Goal: Transaction & Acquisition: Register for event/course

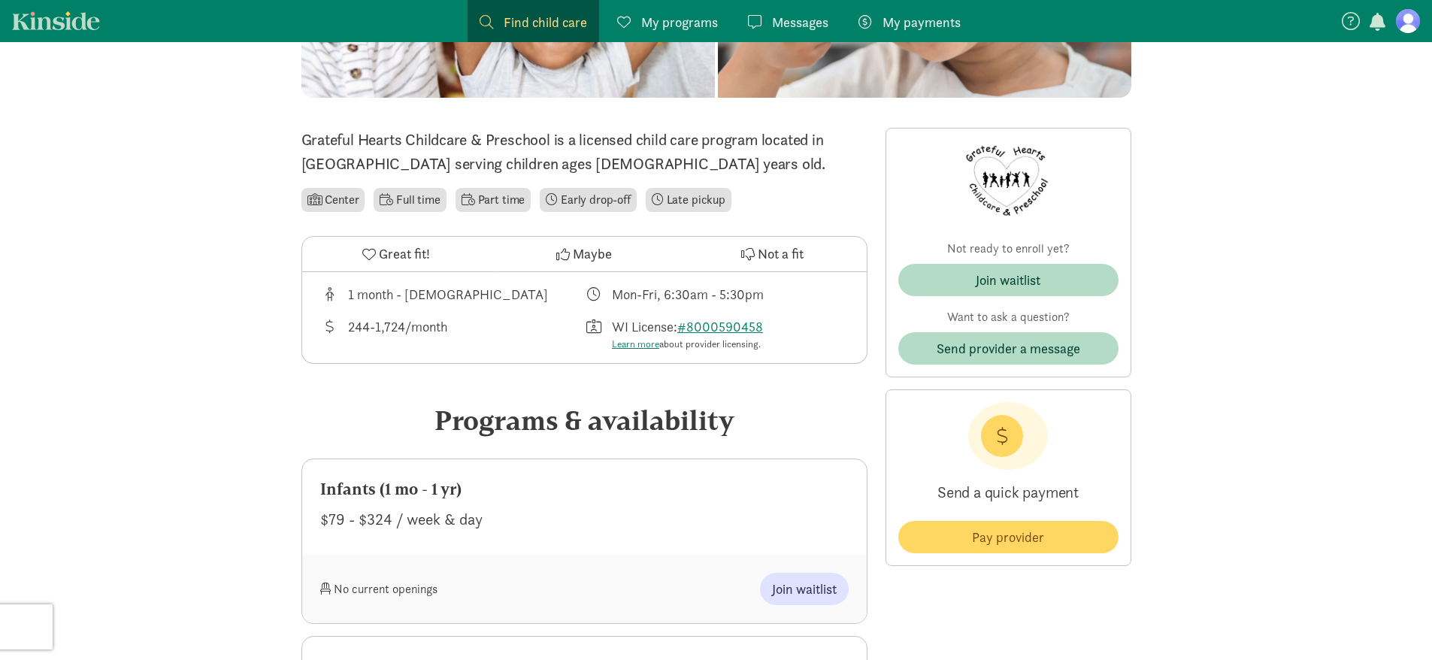
scroll to position [301, 0]
click at [667, 531] on div "Infants (1 mo - 1 yr) $79 - $324 / week & day" at bounding box center [584, 505] width 564 height 95
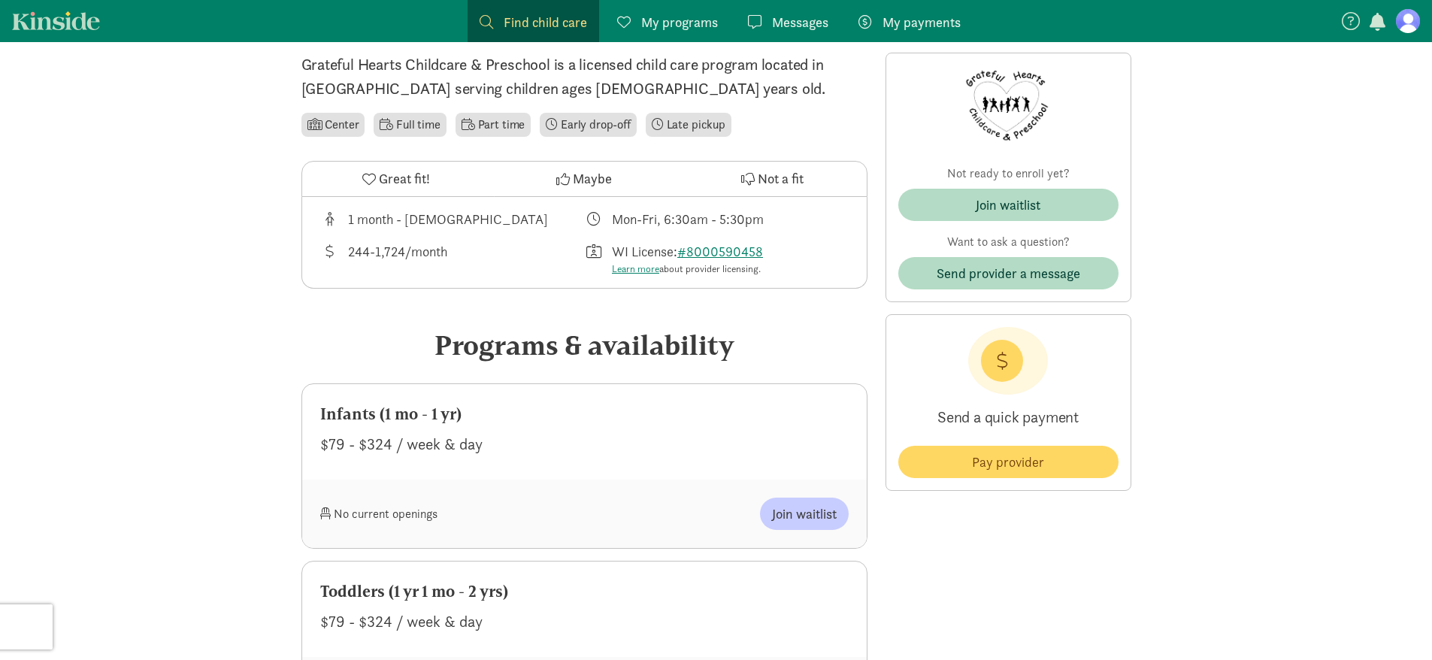
scroll to position [376, 0]
click at [811, 516] on span "Join waitlist" at bounding box center [804, 513] width 65 height 20
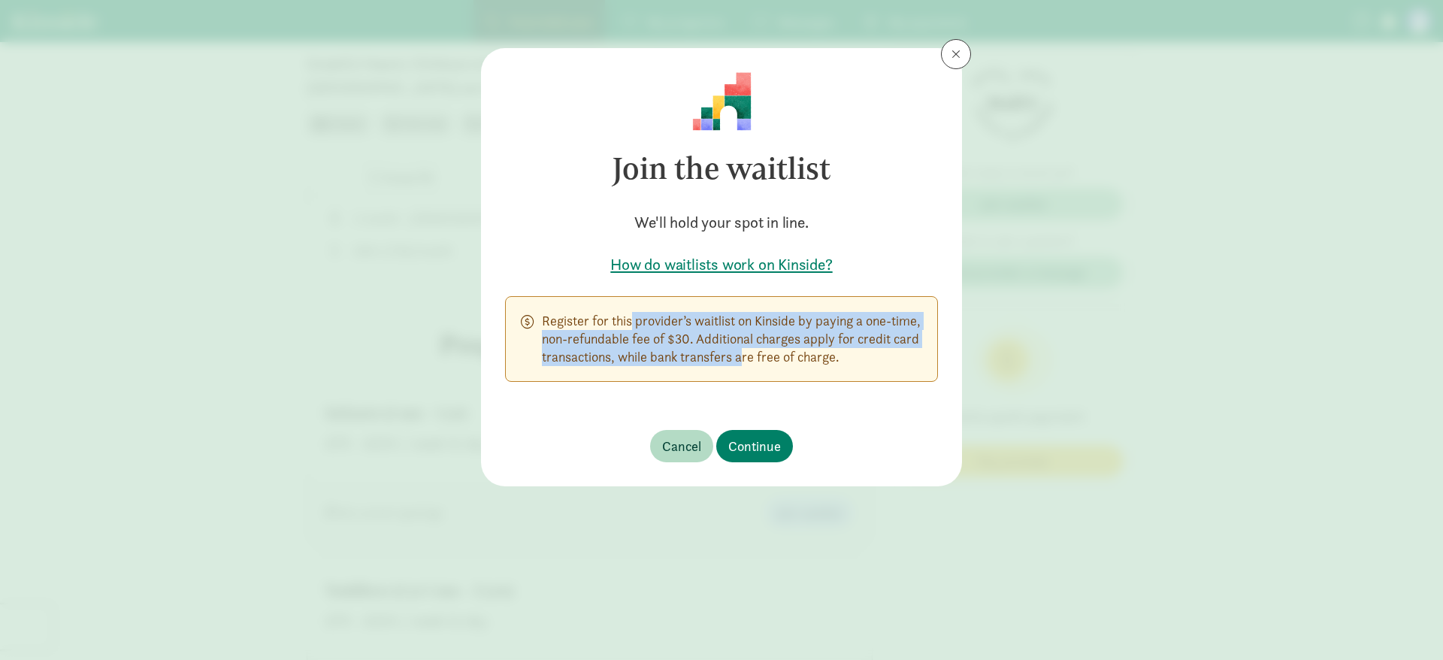
drag, startPoint x: 587, startPoint y: 324, endPoint x: 756, endPoint y: 357, distance: 172.3
click at [756, 357] on p "Register for this provider’s waitlist on Kinside by paying a one-time, non-refu…" at bounding box center [732, 339] width 380 height 54
click at [769, 442] on span "Continue" at bounding box center [754, 446] width 53 height 20
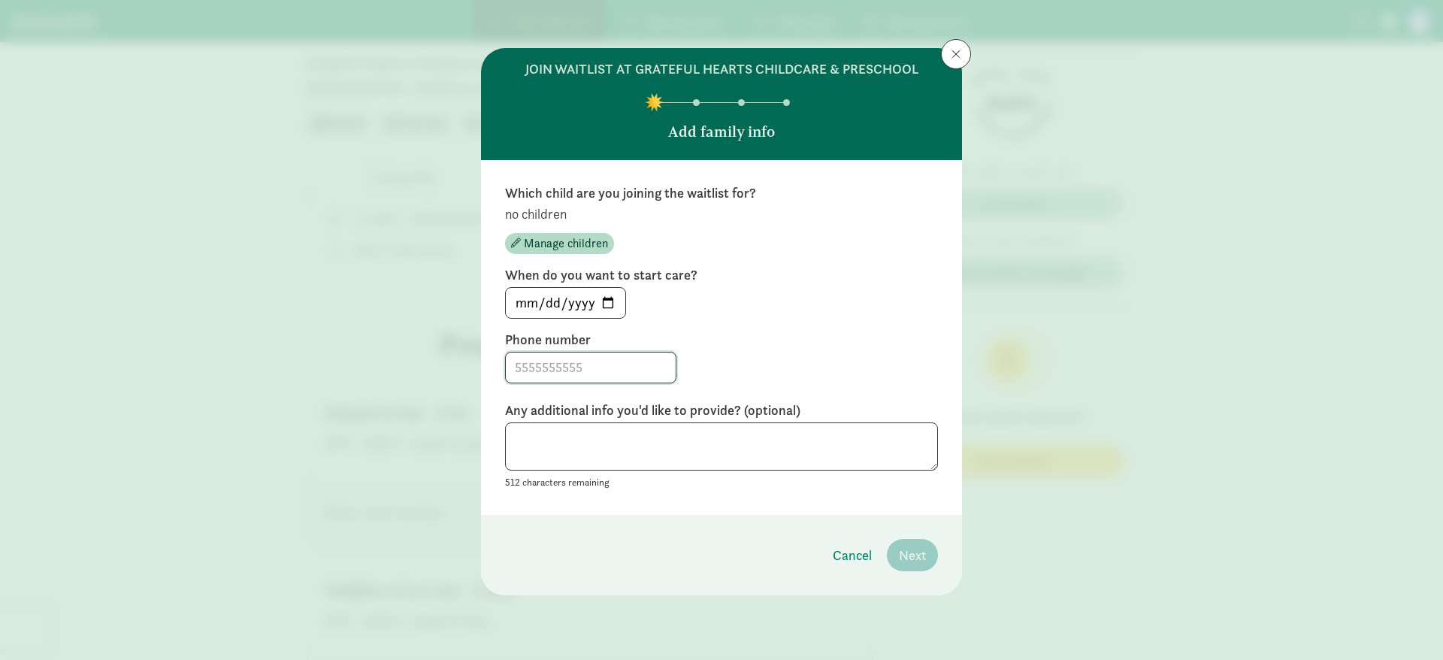
click at [637, 370] on input at bounding box center [591, 367] width 170 height 30
type input "6083431281"
click at [814, 328] on div "Which child are you joining the waitlist for? no children Manage children When …" at bounding box center [721, 337] width 433 height 307
click at [605, 301] on input "[DATE]" at bounding box center [565, 303] width 119 height 30
type input "[DATE]"
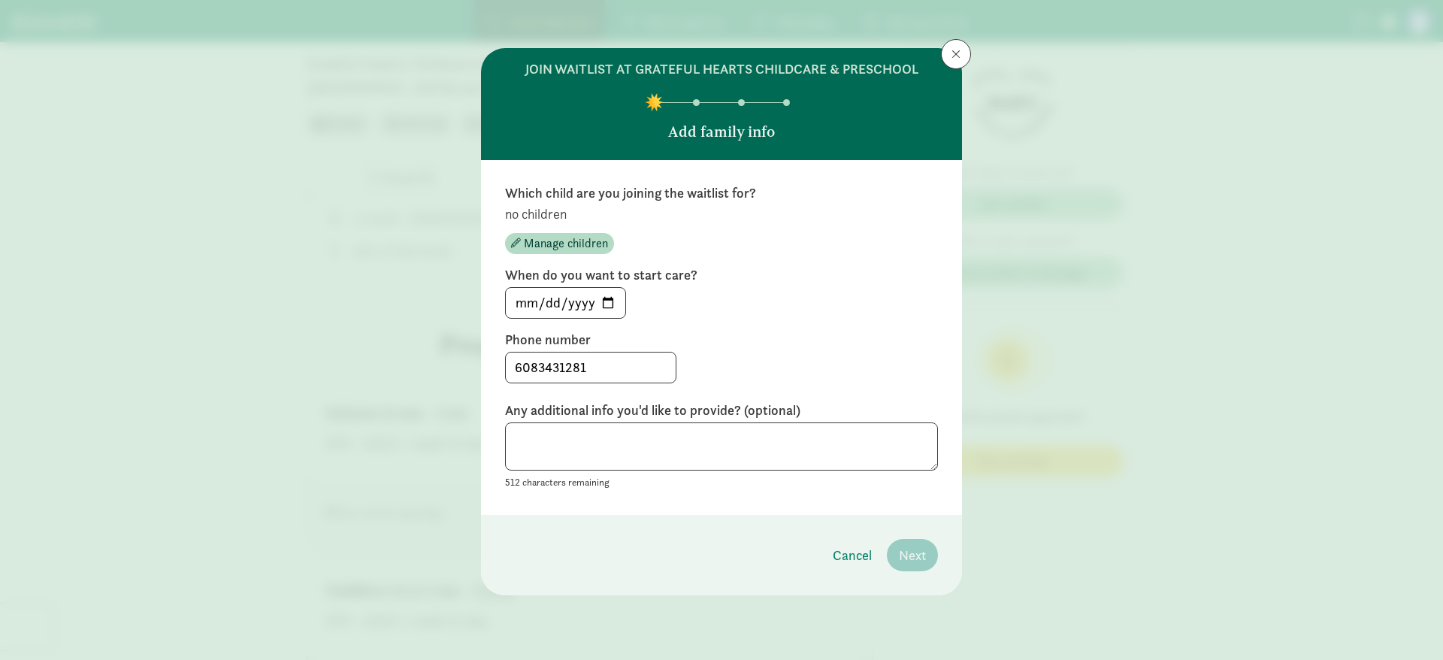
drag, startPoint x: 779, startPoint y: 349, endPoint x: 770, endPoint y: 416, distance: 67.5
click at [779, 349] on div "Phone number [PHONE_NUMBER]" at bounding box center [721, 357] width 433 height 53
click at [811, 298] on div "[DATE]" at bounding box center [721, 303] width 433 height 32
click at [567, 242] on span "Manage children" at bounding box center [566, 243] width 84 height 18
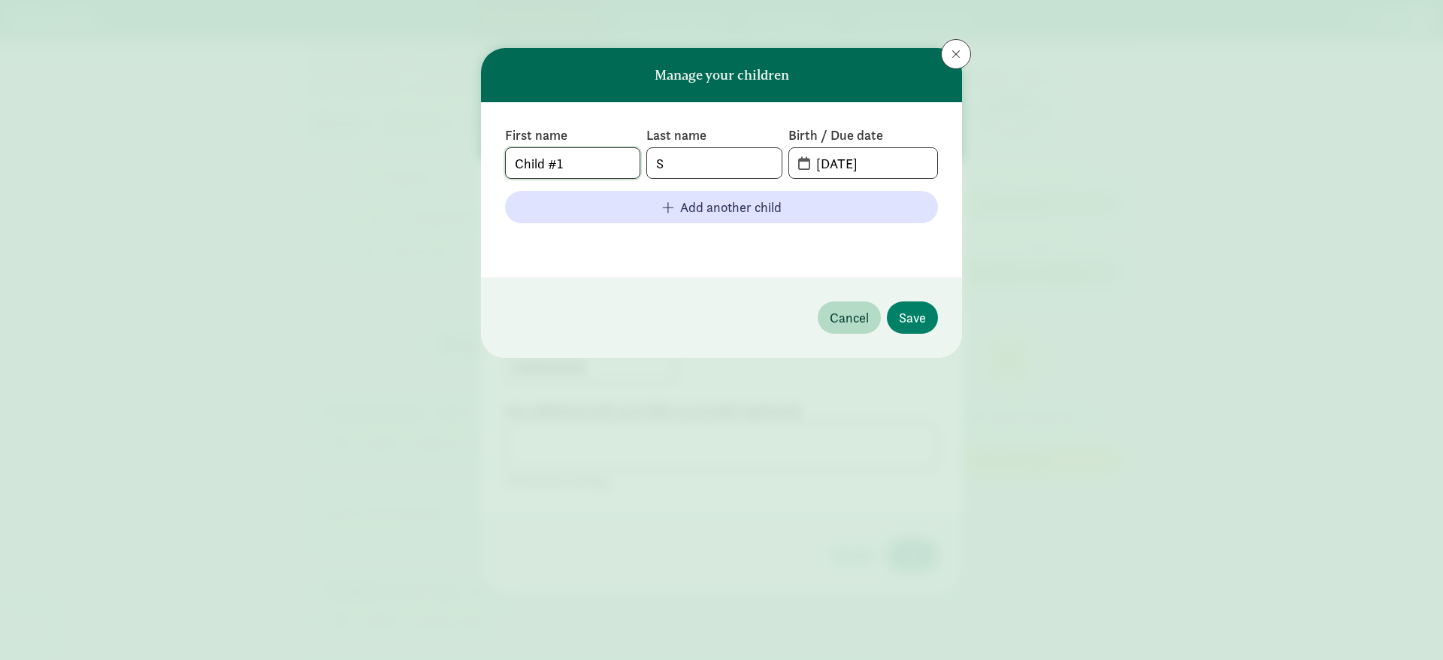
click at [589, 168] on input "Child #1" at bounding box center [573, 163] width 134 height 30
click at [707, 167] on input "S" at bounding box center [714, 163] width 134 height 30
type input "[PERSON_NAME]"
click at [906, 162] on input "[DATE]" at bounding box center [872, 163] width 130 height 30
click at [850, 159] on input "[DATE]" at bounding box center [872, 163] width 130 height 30
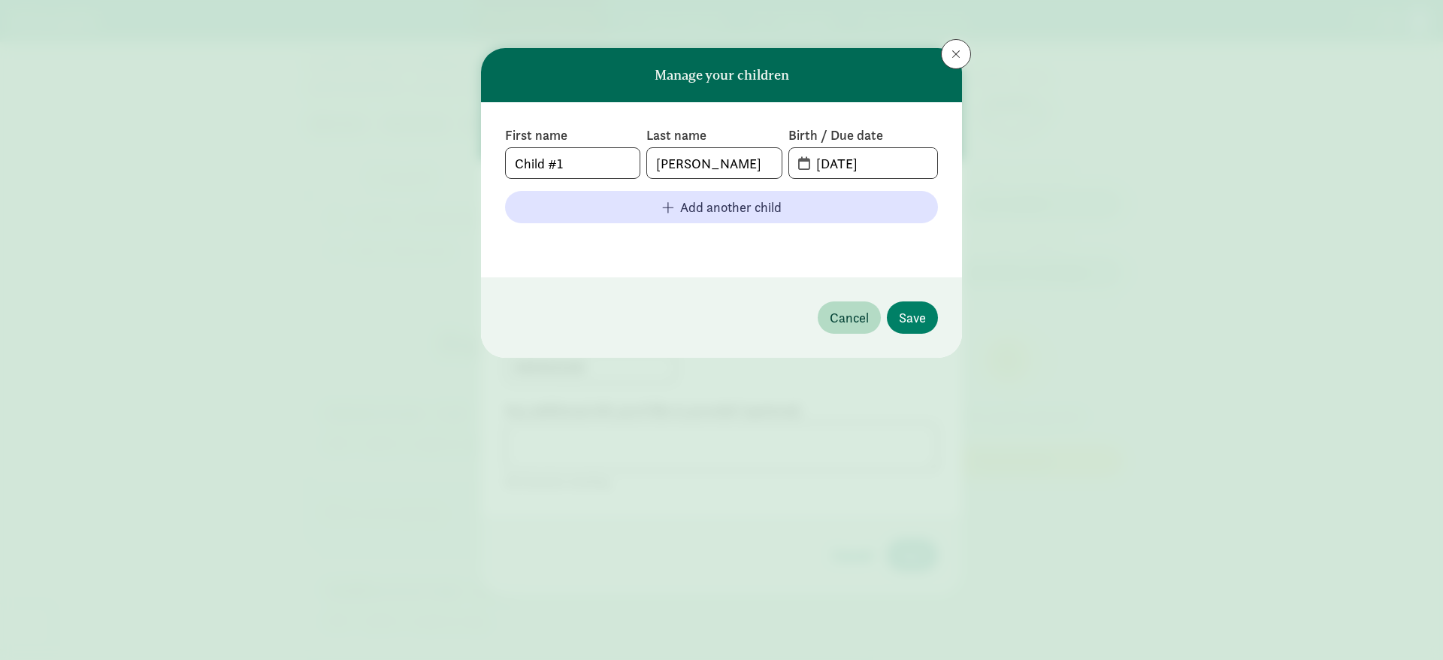
click at [797, 159] on span "[DATE]" at bounding box center [863, 163] width 148 height 30
click at [800, 168] on span "[DATE]" at bounding box center [863, 163] width 148 height 30
click at [800, 162] on span "[DATE]" at bounding box center [863, 163] width 148 height 30
click at [845, 162] on input "[DATE]" at bounding box center [872, 163] width 130 height 30
click at [828, 161] on input "[DATE]" at bounding box center [872, 163] width 130 height 30
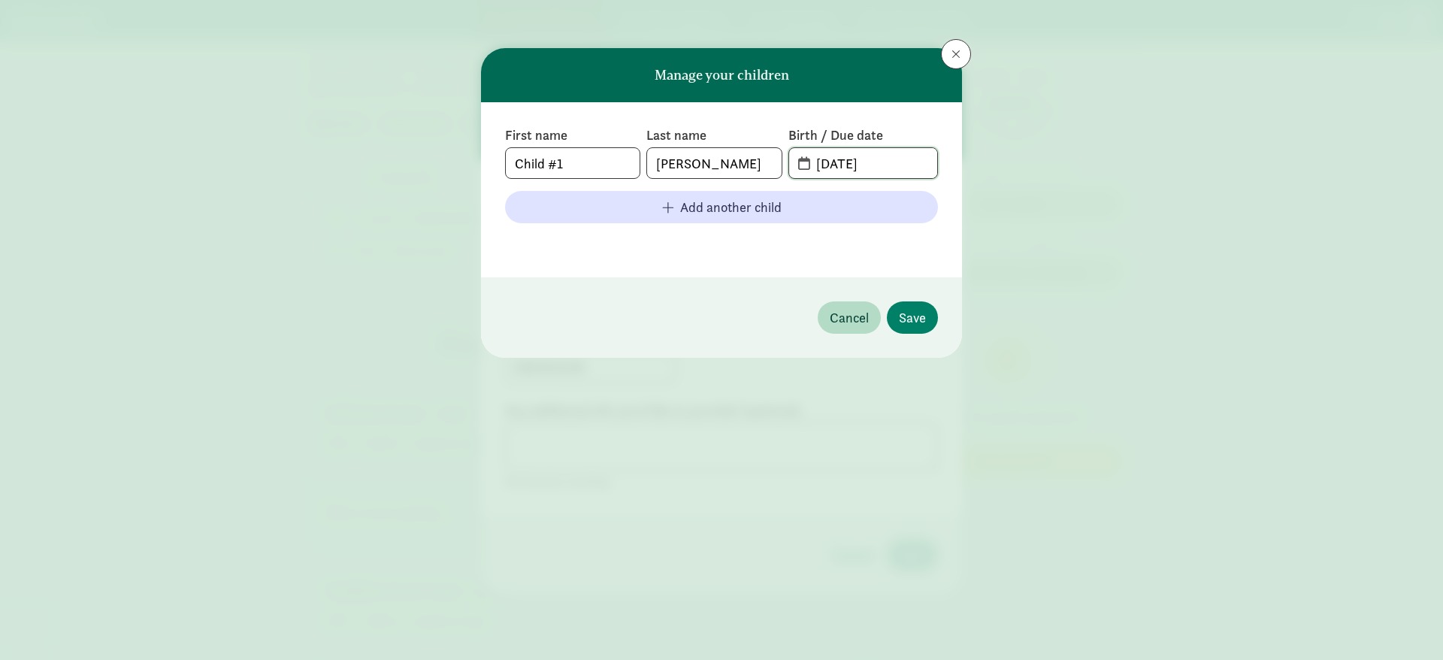
click at [906, 161] on input "[DATE]" at bounding box center [872, 163] width 130 height 30
type input "[DATE]"
click at [921, 315] on span "Save" at bounding box center [912, 317] width 27 height 20
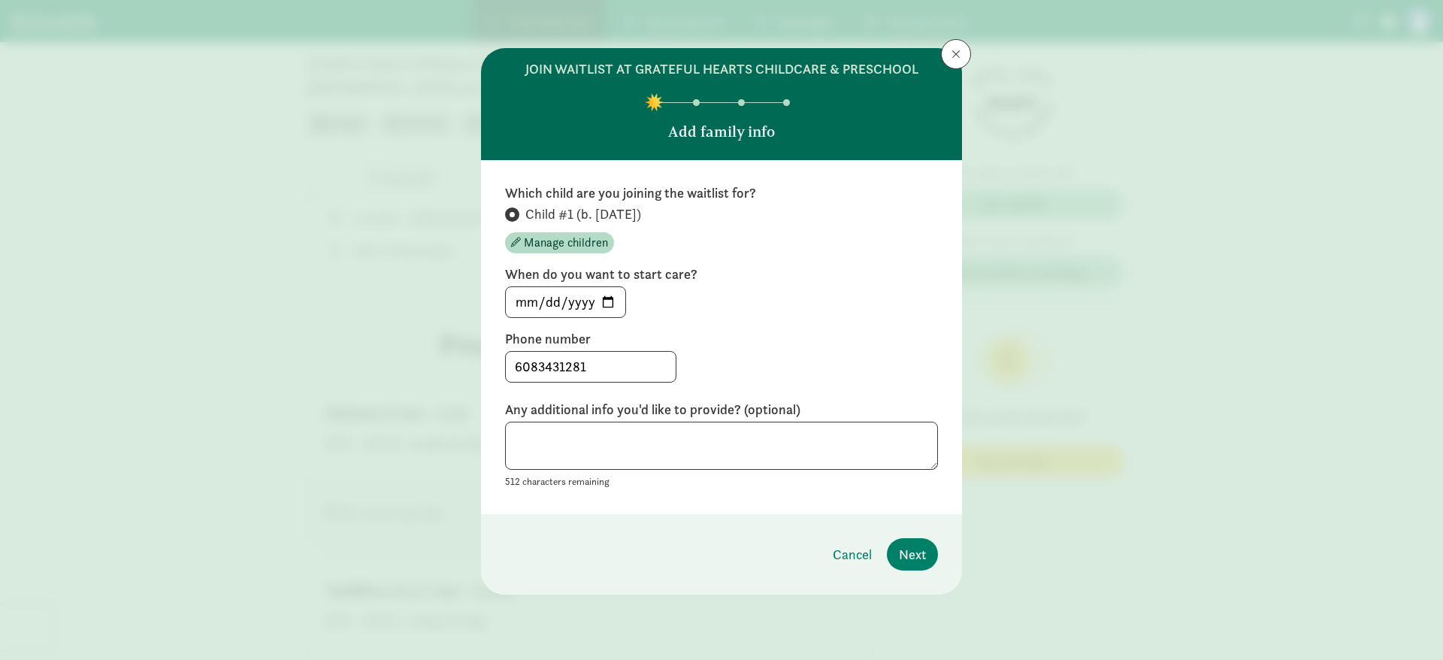
click at [805, 330] on label "Phone number" at bounding box center [721, 339] width 433 height 18
drag, startPoint x: 862, startPoint y: 336, endPoint x: 818, endPoint y: 378, distance: 61.1
click at [862, 340] on label "Phone number" at bounding box center [721, 339] width 433 height 18
click at [914, 554] on span "Next" at bounding box center [912, 554] width 27 height 20
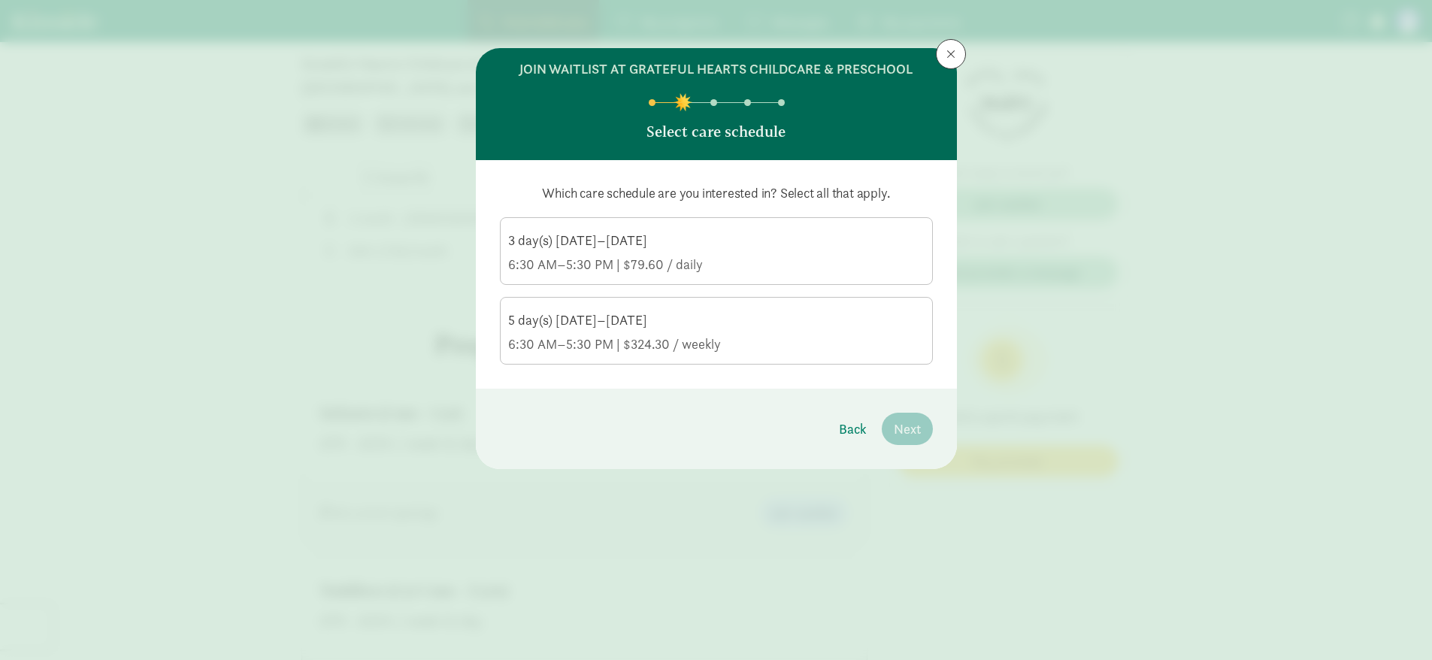
click at [552, 428] on footer "Back Next" at bounding box center [716, 429] width 481 height 80
drag, startPoint x: 660, startPoint y: 432, endPoint x: 642, endPoint y: 467, distance: 39.0
click at [658, 436] on footer "Back Next" at bounding box center [716, 429] width 481 height 80
click at [765, 326] on div "5 day(s) [DATE]–[DATE]" at bounding box center [716, 320] width 416 height 18
click at [0, 0] on input "5 day(s) [DATE]–[DATE] 6:30 AM–5:30 PM | $324.30 / weekly" at bounding box center [0, 0] width 0 height 0
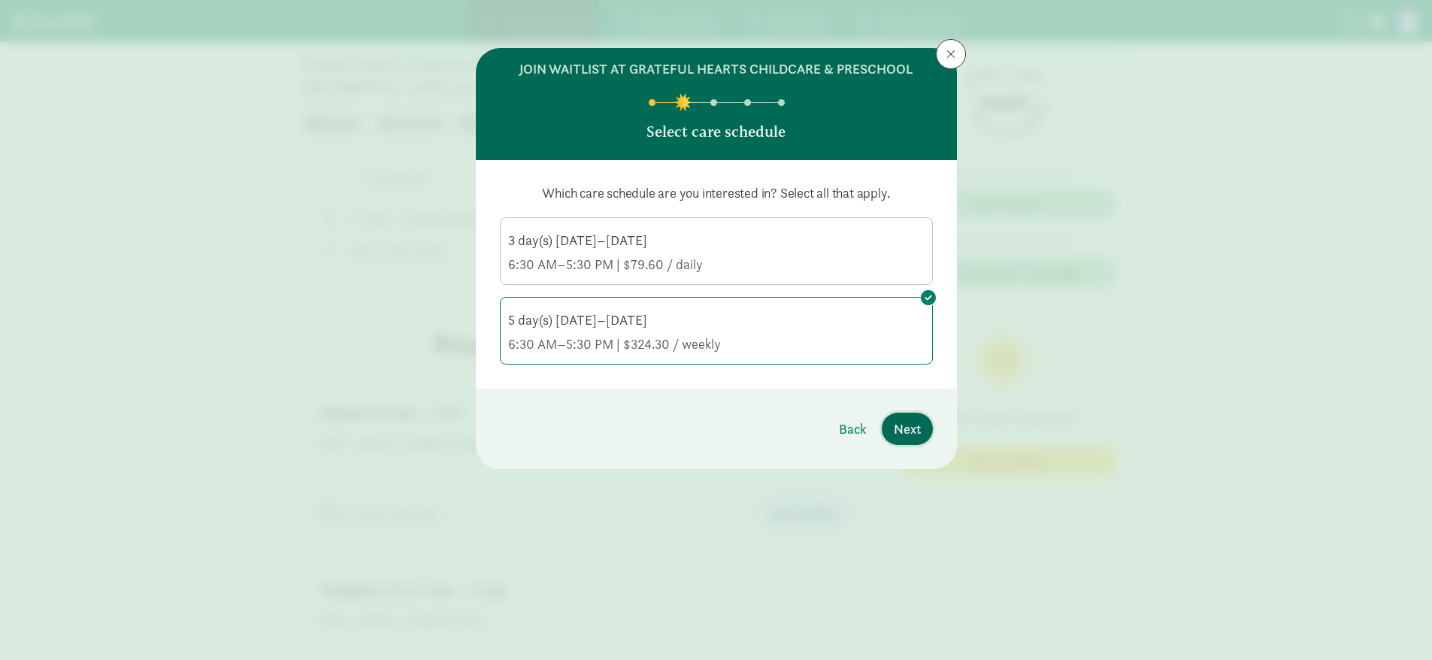
click at [913, 429] on span "Next" at bounding box center [907, 429] width 27 height 20
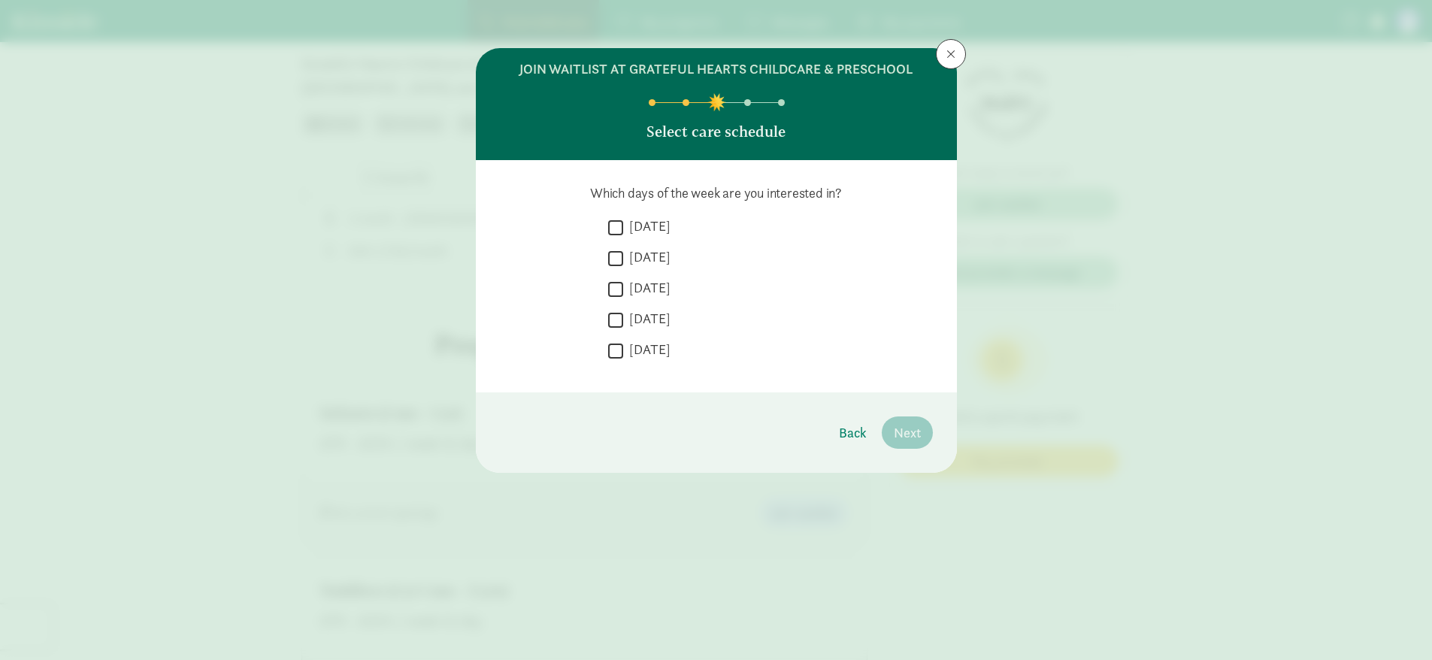
click at [611, 235] on input "[DATE]" at bounding box center [615, 227] width 15 height 20
checkbox input "true"
click at [614, 246] on div " [DATE]  [DATE]  [DATE]  [DATE]  [DATE]" at bounding box center [770, 292] width 325 height 151
drag, startPoint x: 613, startPoint y: 252, endPoint x: 606, endPoint y: 259, distance: 9.6
click at [612, 255] on input "[DATE]" at bounding box center [615, 258] width 15 height 20
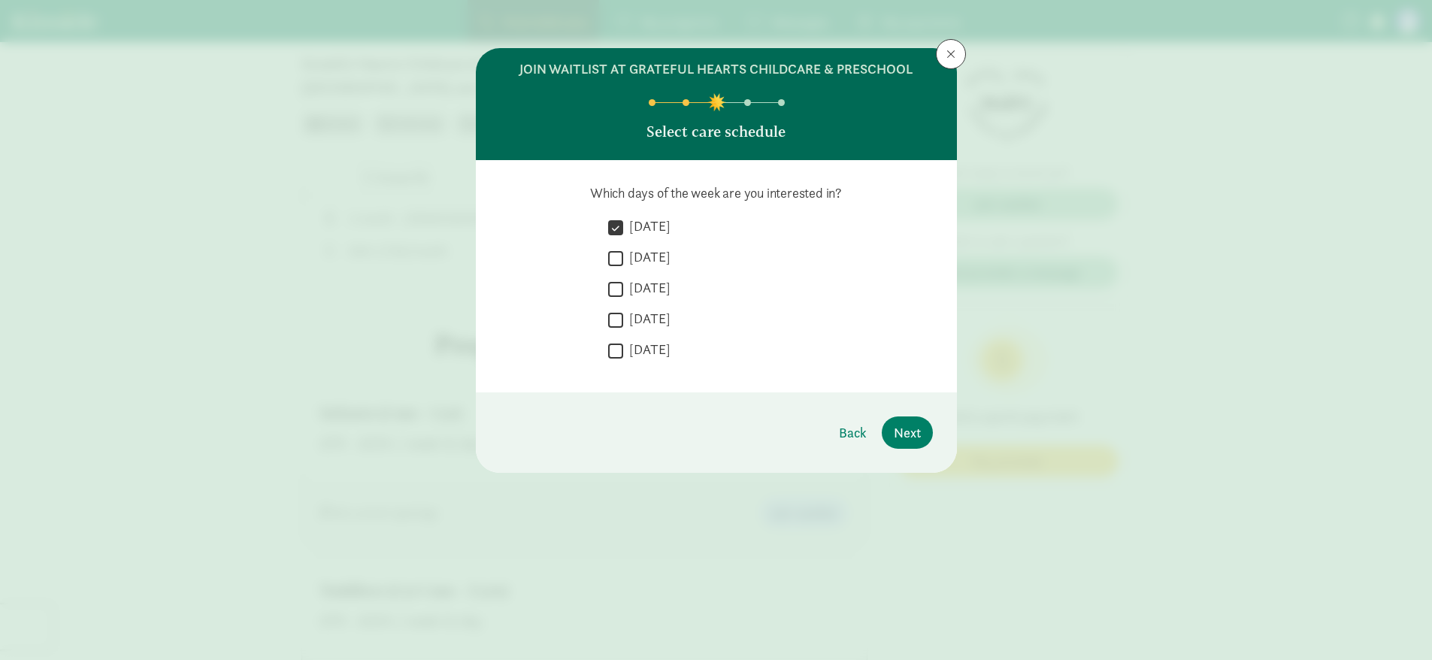
checkbox input "true"
click at [611, 283] on input "[DATE]" at bounding box center [615, 289] width 15 height 20
checkbox input "true"
click at [616, 305] on div " [DATE]" at bounding box center [770, 293] width 325 height 28
click at [618, 322] on input "[DATE]" at bounding box center [615, 320] width 15 height 20
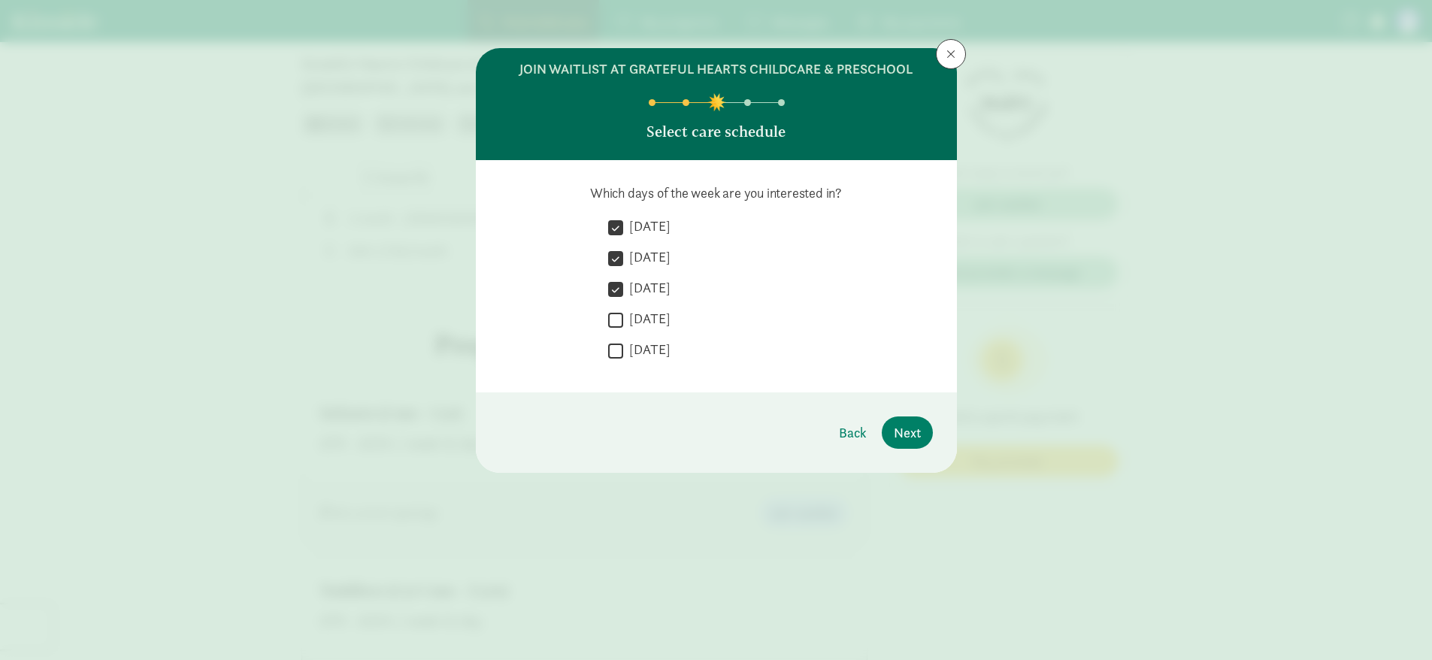
checkbox input "true"
click at [614, 353] on input "[DATE]" at bounding box center [615, 350] width 15 height 20
checkbox input "true"
click at [911, 431] on span "Next" at bounding box center [907, 432] width 27 height 20
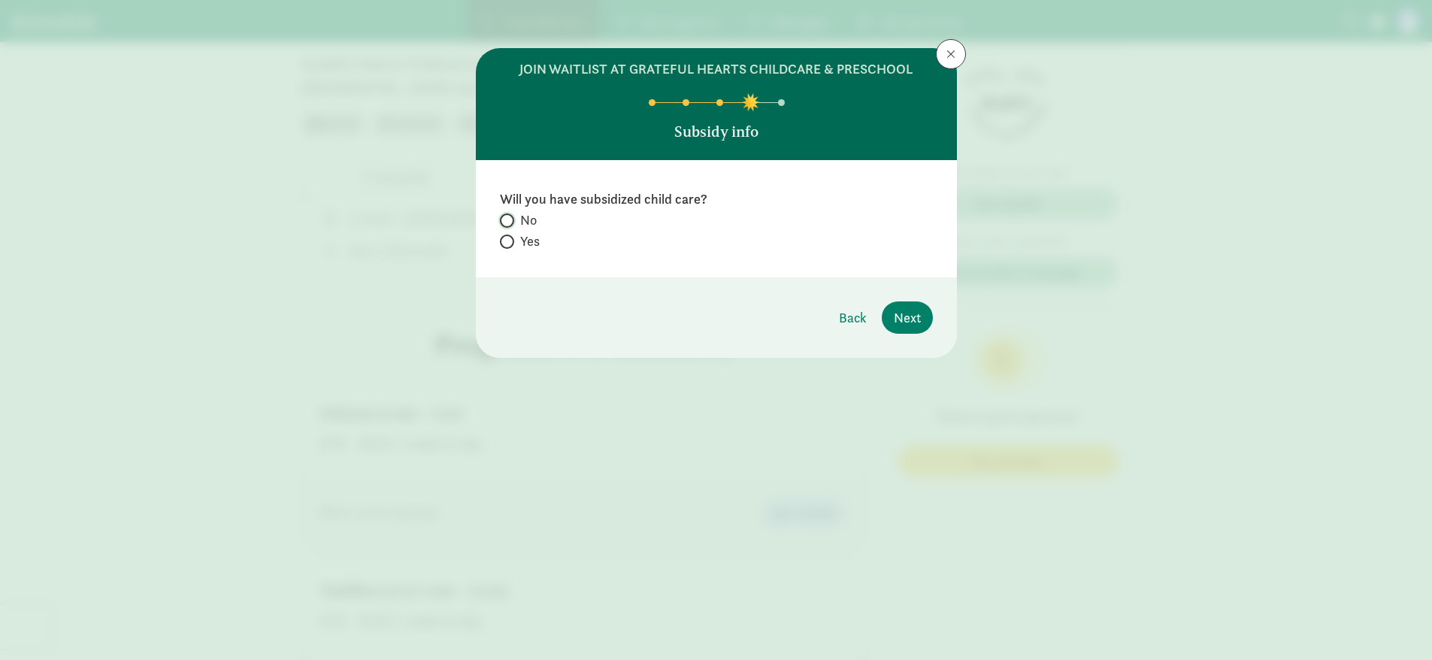
drag, startPoint x: 509, startPoint y: 222, endPoint x: 525, endPoint y: 244, distance: 26.9
click at [511, 222] on label "No" at bounding box center [716, 220] width 433 height 18
click at [510, 222] on input "No" at bounding box center [505, 221] width 10 height 10
radio input "true"
click at [919, 322] on span "Next" at bounding box center [907, 317] width 27 height 20
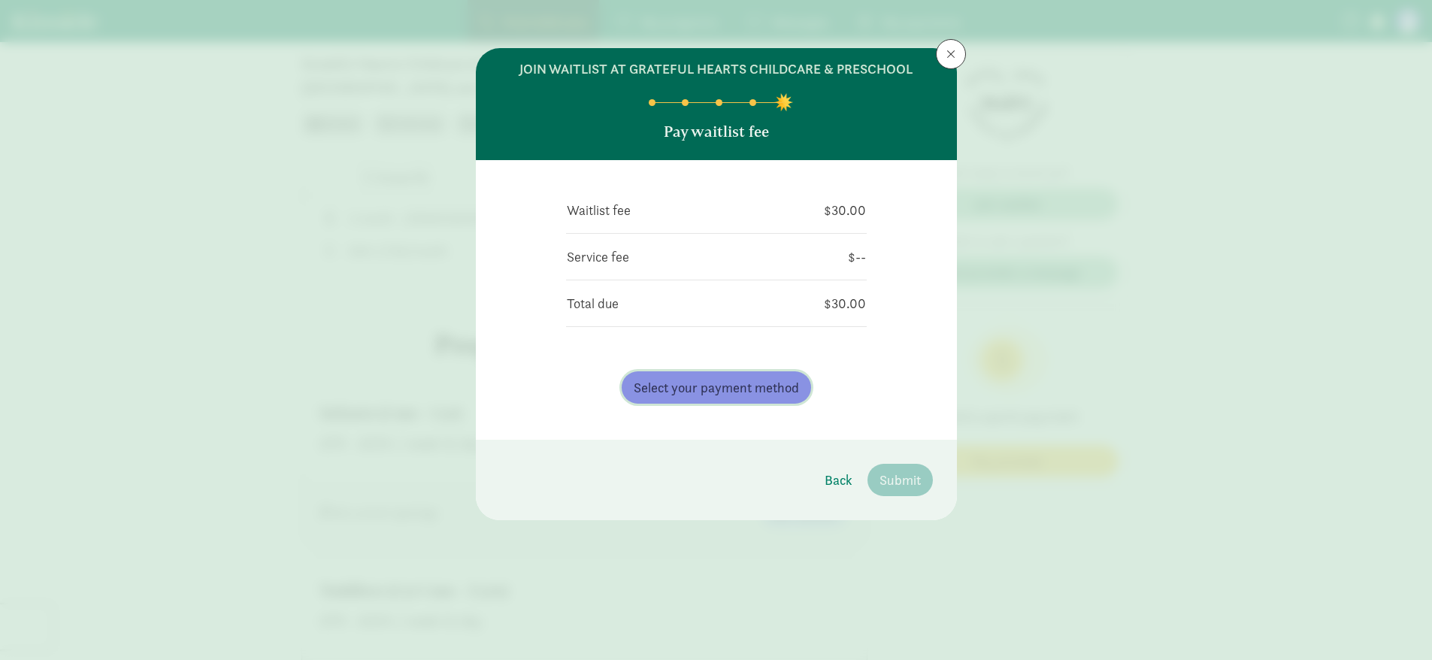
click at [719, 383] on span "Select your payment method" at bounding box center [715, 387] width 165 height 20
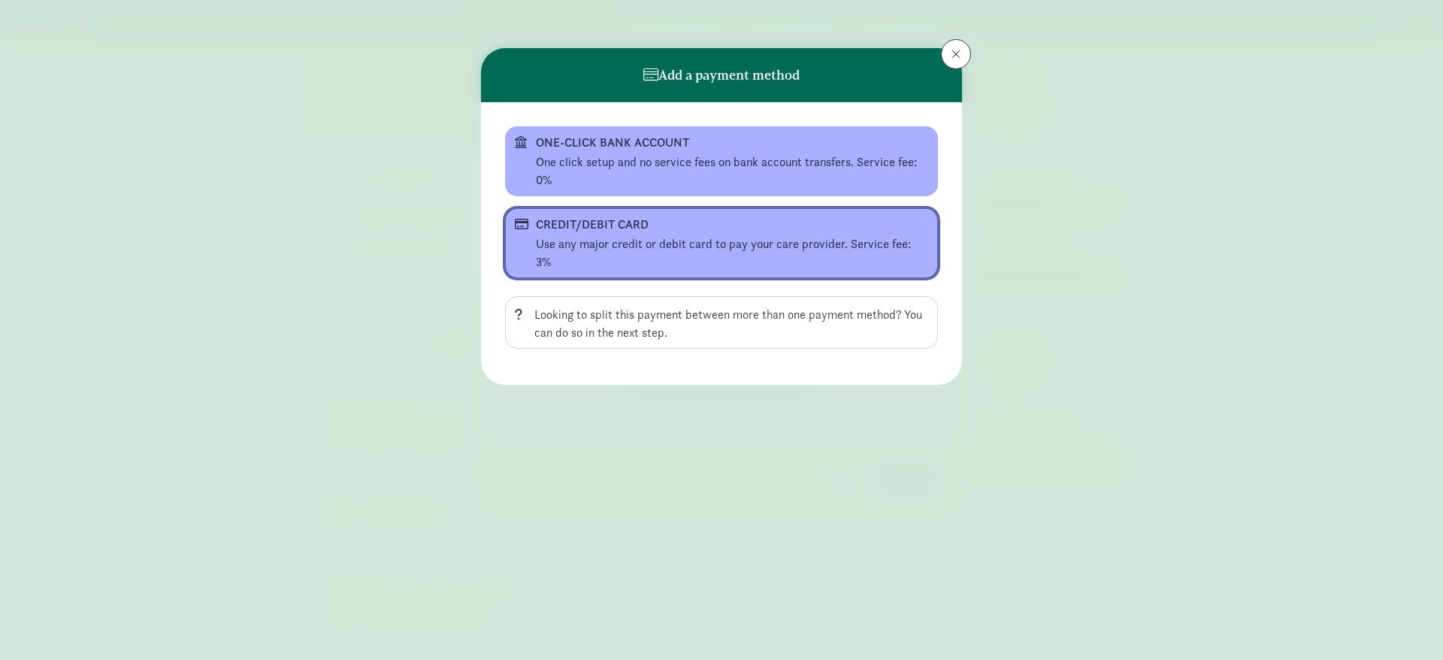
click at [713, 231] on div "CREDIT/DEBIT CARD" at bounding box center [720, 225] width 368 height 18
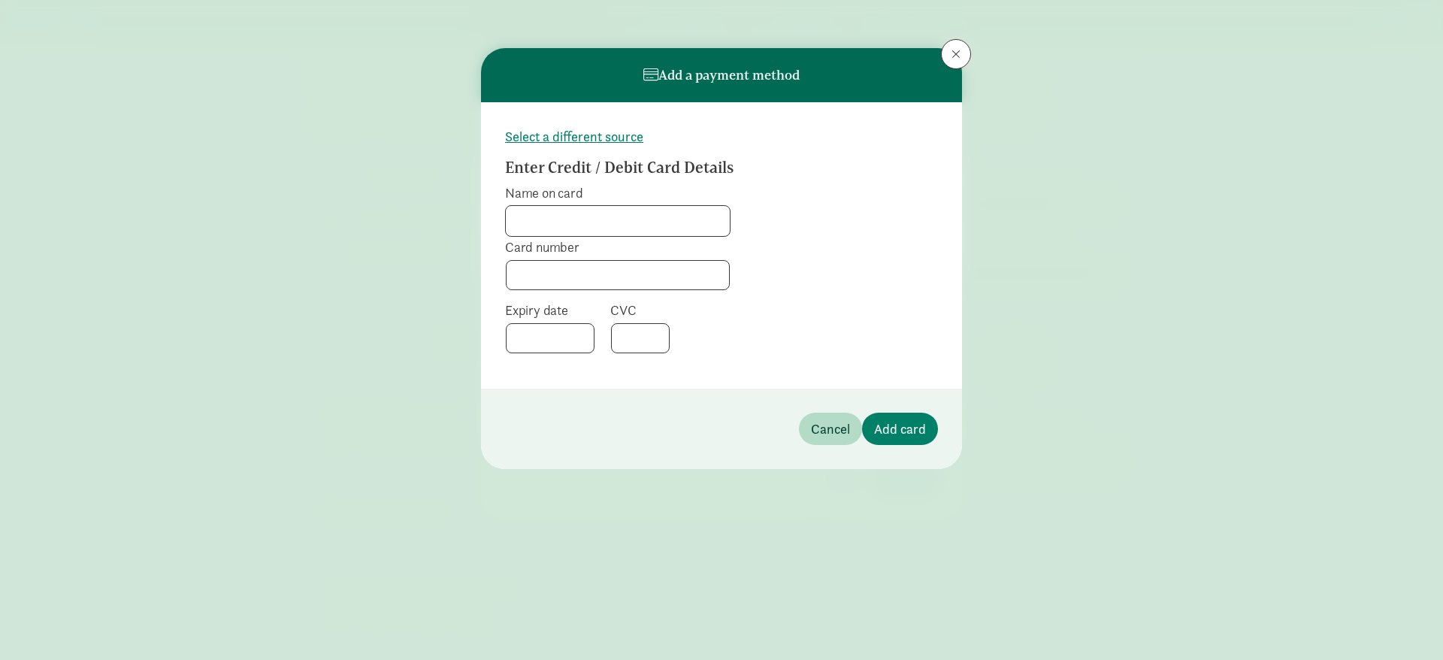
click at [552, 214] on input "Name on card" at bounding box center [618, 221] width 224 height 30
type input "[PERSON_NAME]"
drag, startPoint x: 817, startPoint y: 225, endPoint x: 807, endPoint y: 239, distance: 17.3
click at [817, 225] on form "Select a different source Enter Credit / Debit Card Details Name on card [PERSO…" at bounding box center [721, 245] width 433 height 238
click at [803, 306] on form "Select a different source Enter Credit / Debit Card Details Name on card [PERSO…" at bounding box center [721, 245] width 433 height 238
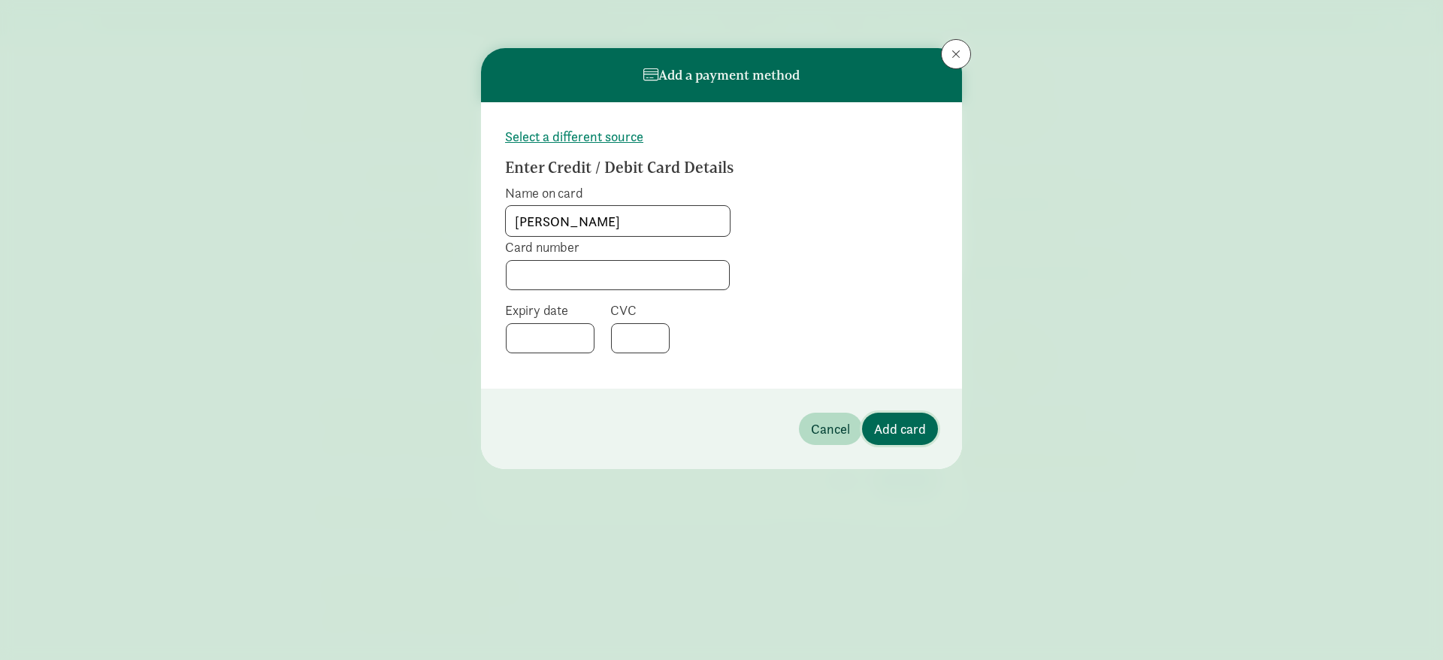
click at [897, 434] on span "Add card" at bounding box center [900, 429] width 52 height 20
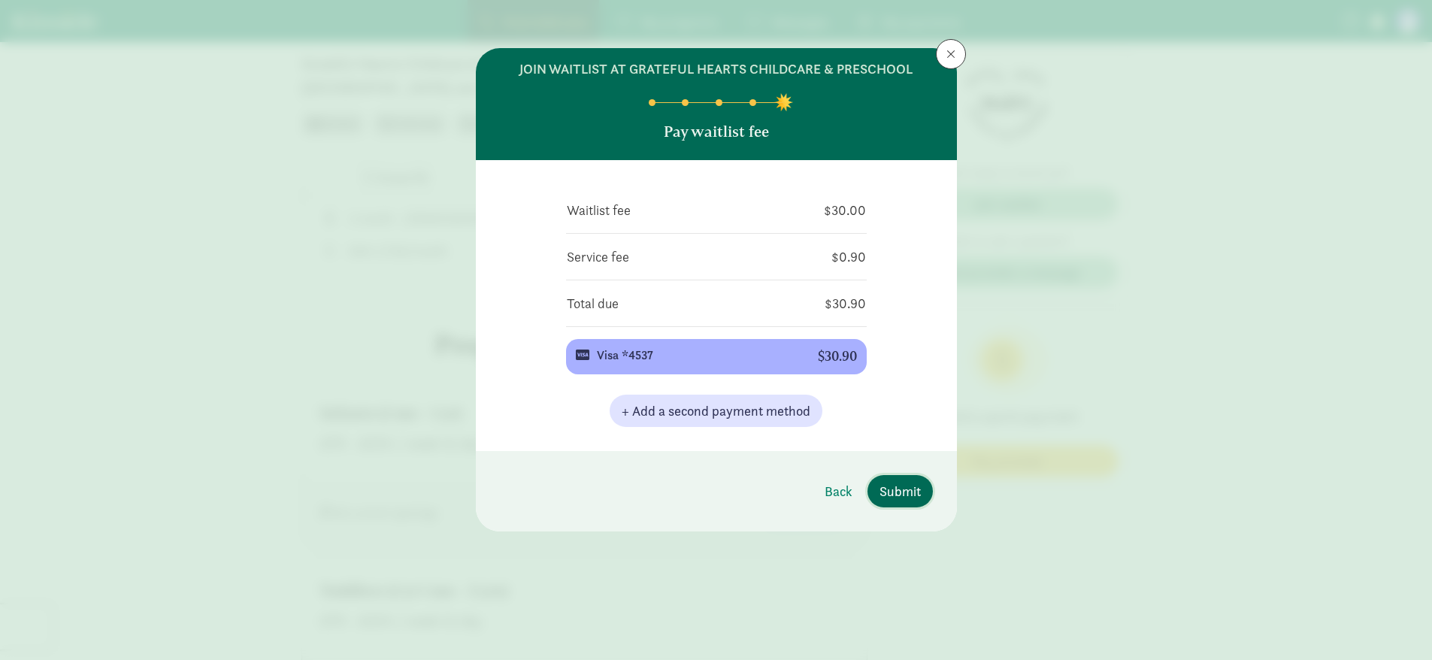
click at [910, 491] on span "Submit" at bounding box center [899, 491] width 41 height 20
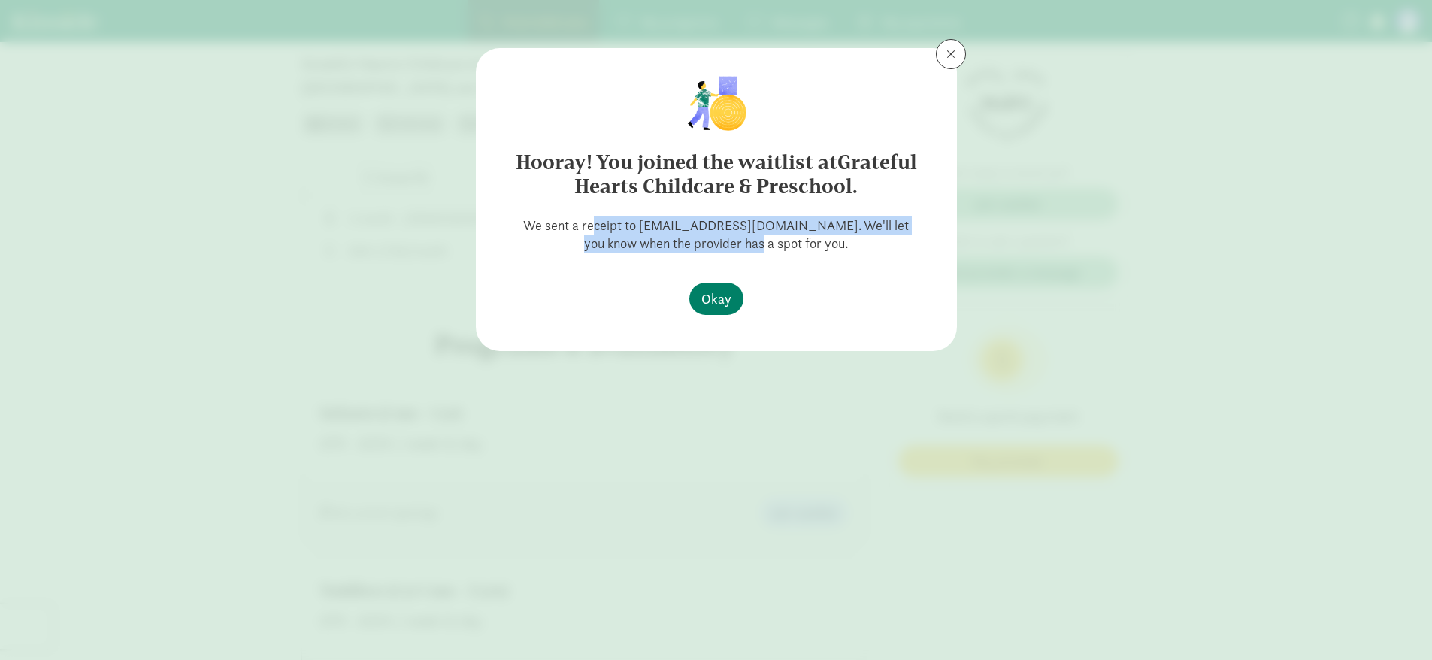
drag, startPoint x: 568, startPoint y: 221, endPoint x: 739, endPoint y: 242, distance: 171.9
click at [739, 242] on p "We sent a receipt to [EMAIL_ADDRESS][DOMAIN_NAME]. We'll let you know when the …" at bounding box center [716, 234] width 433 height 36
click at [867, 331] on div "Hooray! You joined the waitlist at Grateful Hearts Childcare & Preschool. We se…" at bounding box center [716, 199] width 481 height 303
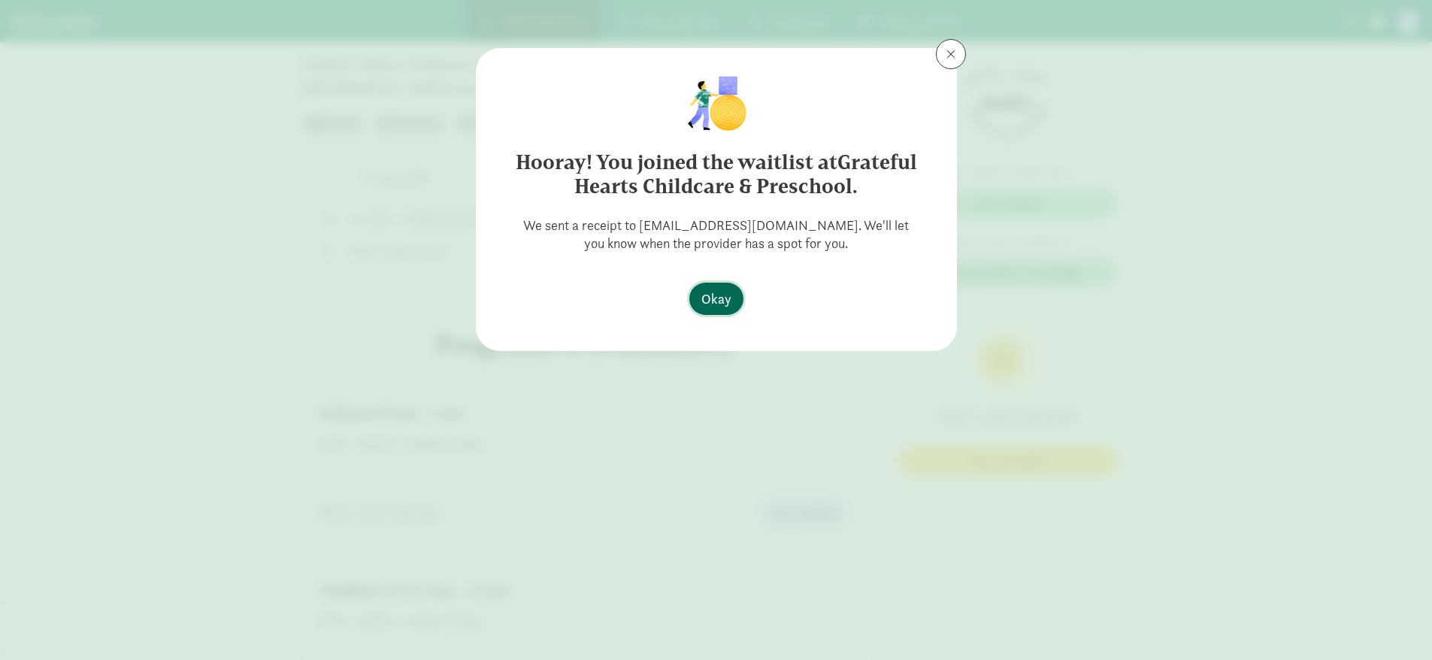
click at [716, 301] on span "Okay" at bounding box center [716, 299] width 30 height 20
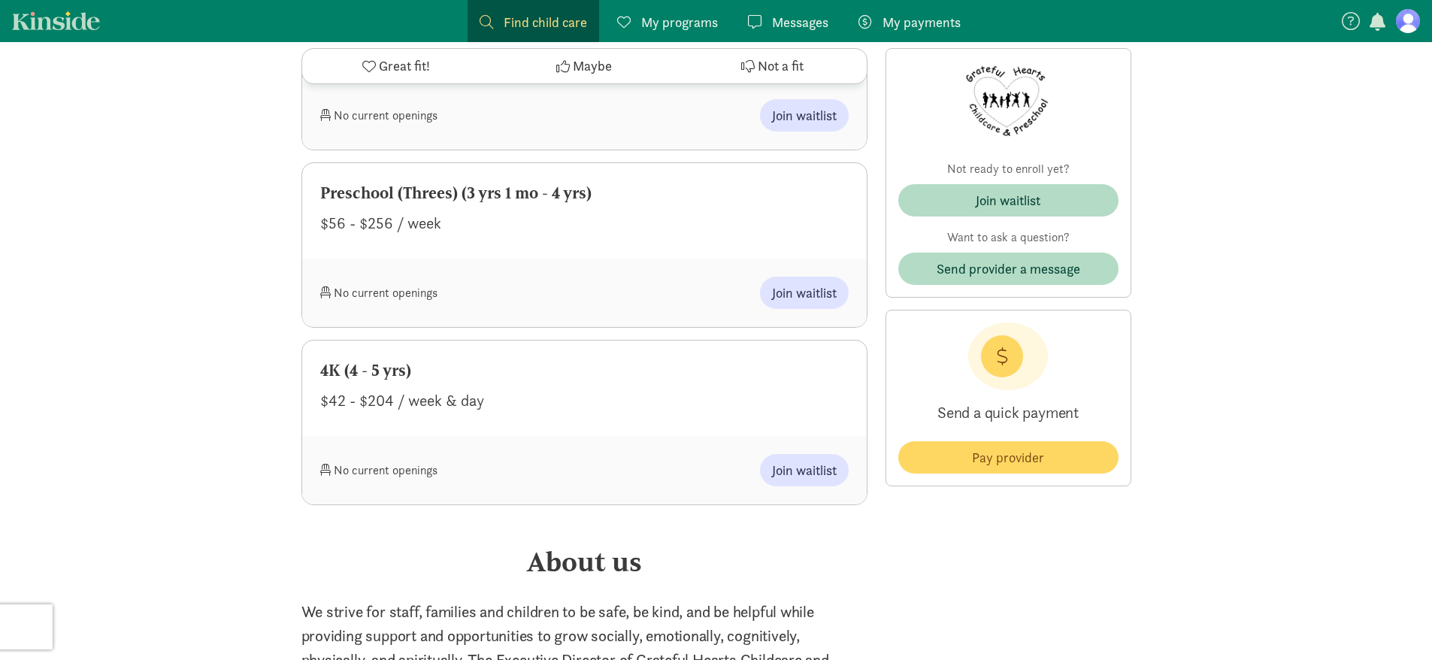
scroll to position [1127, 0]
